Goal: Browse casually

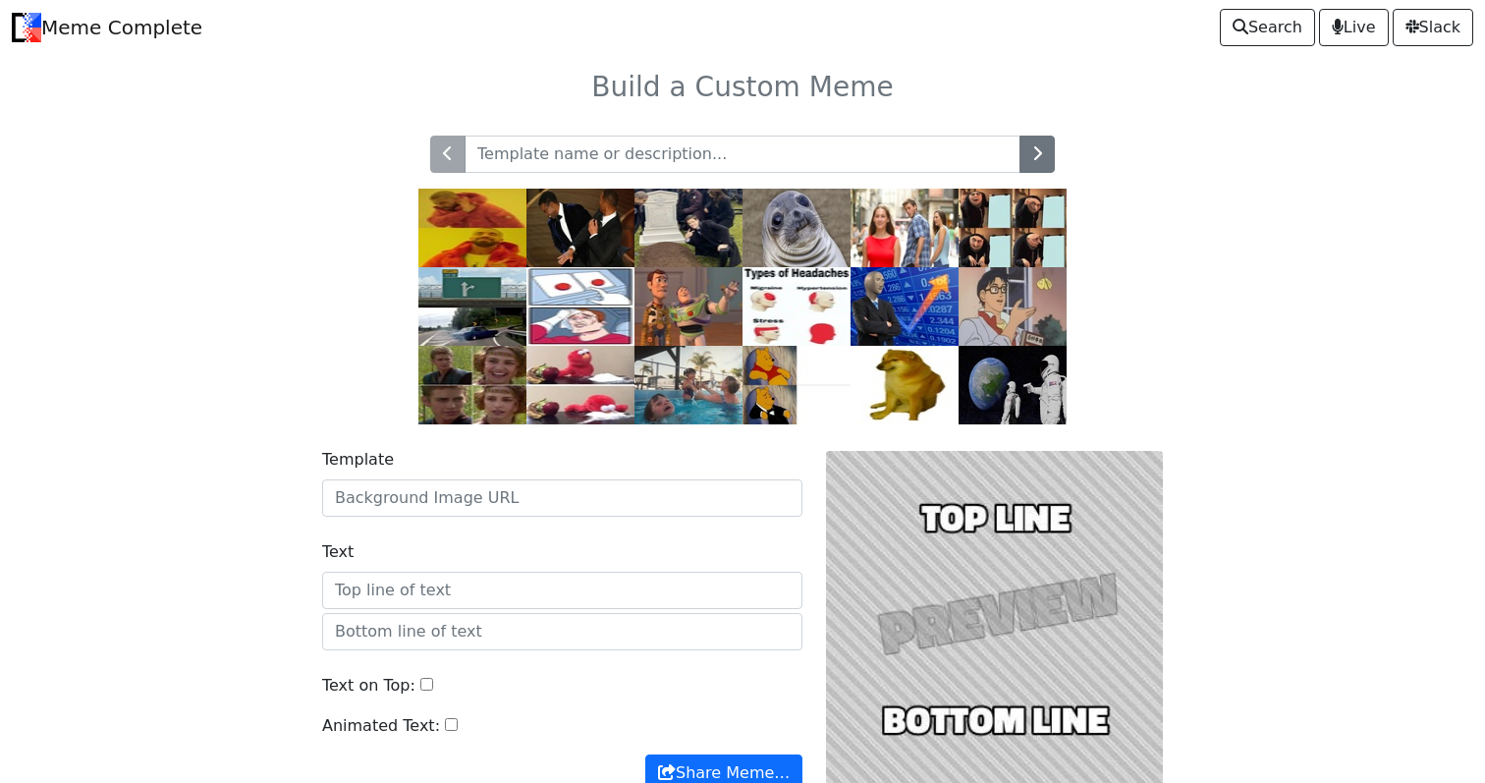
click at [684, 362] on img at bounding box center [689, 385] width 108 height 79
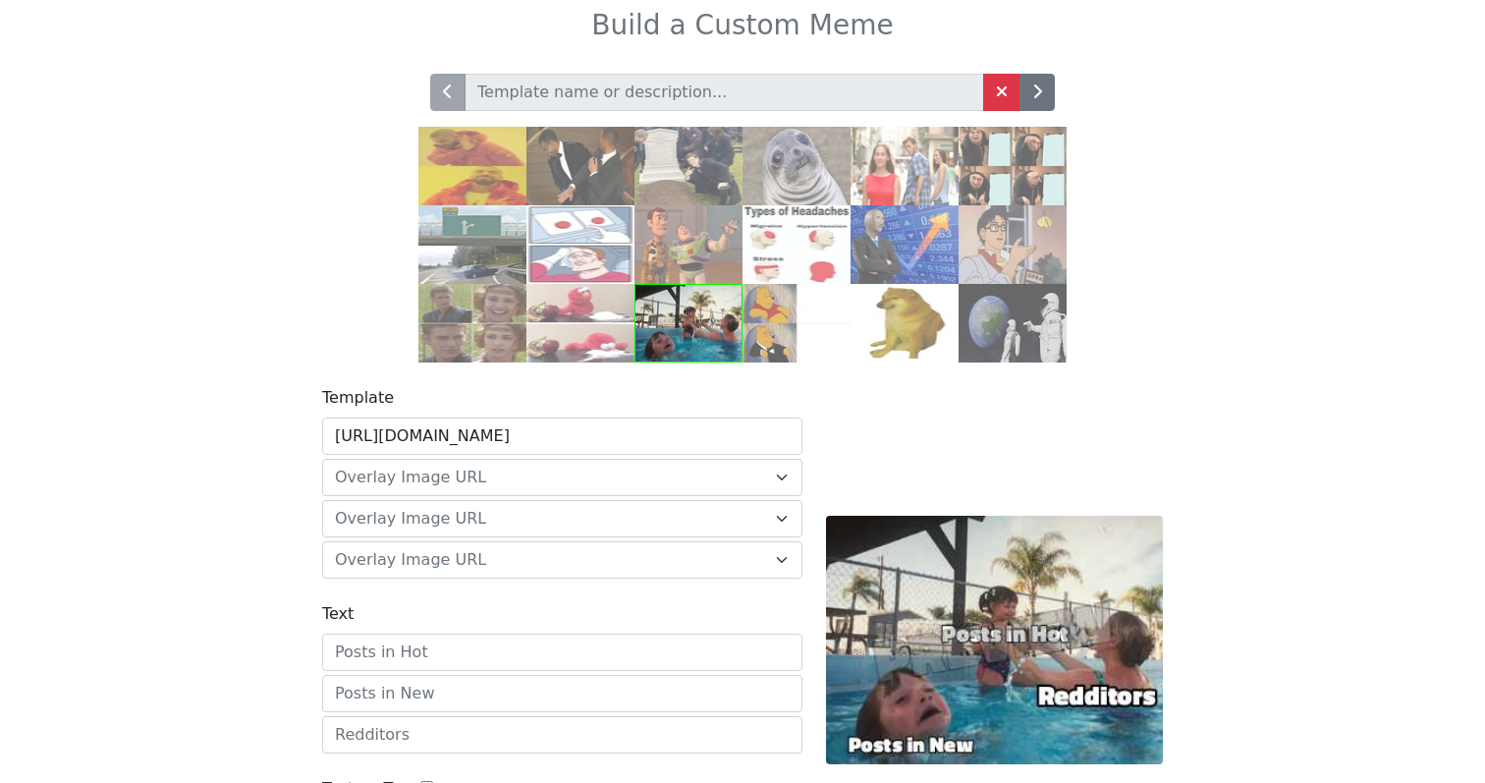
scroll to position [53, 0]
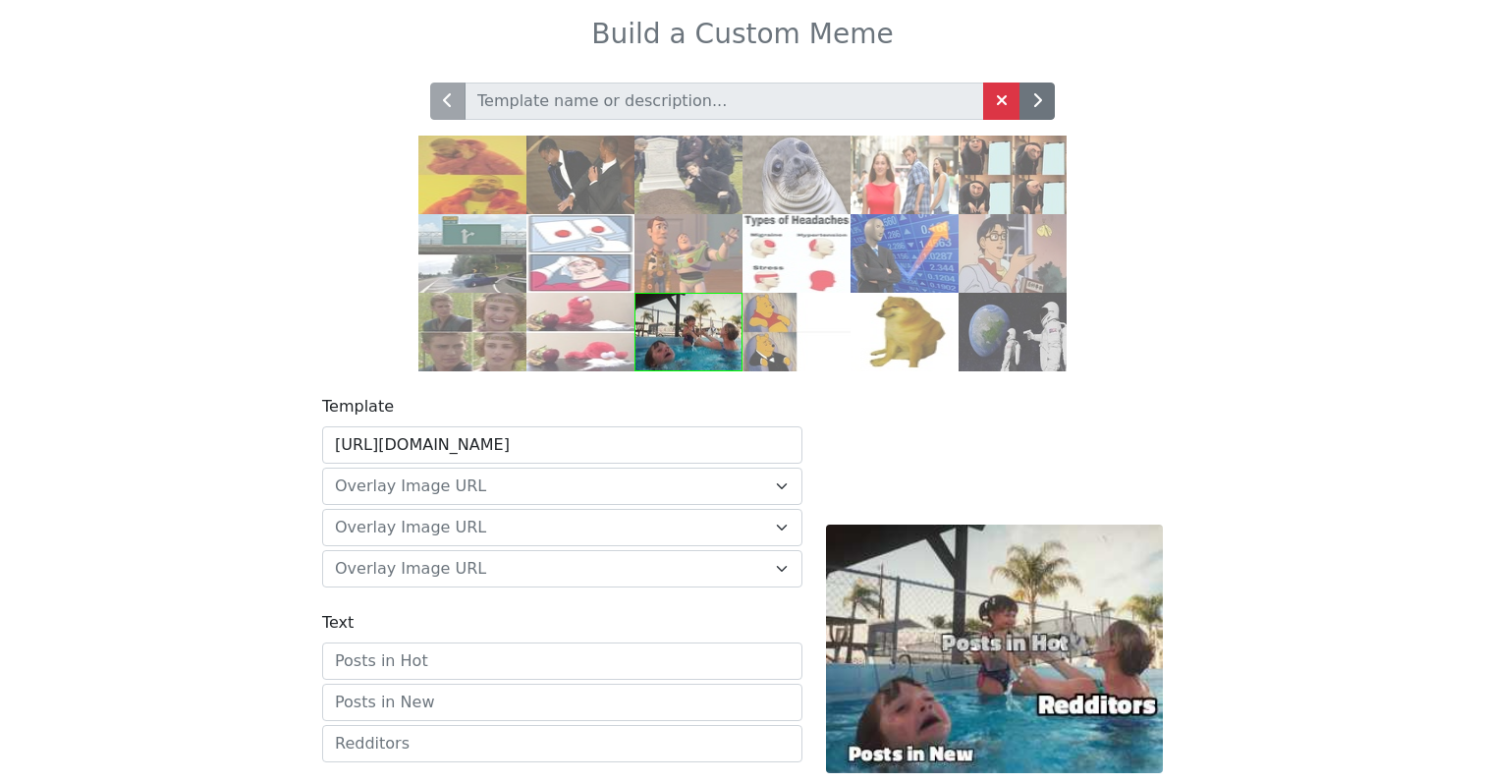
click at [628, 343] on img at bounding box center [581, 332] width 108 height 79
